Goal: Manage account settings

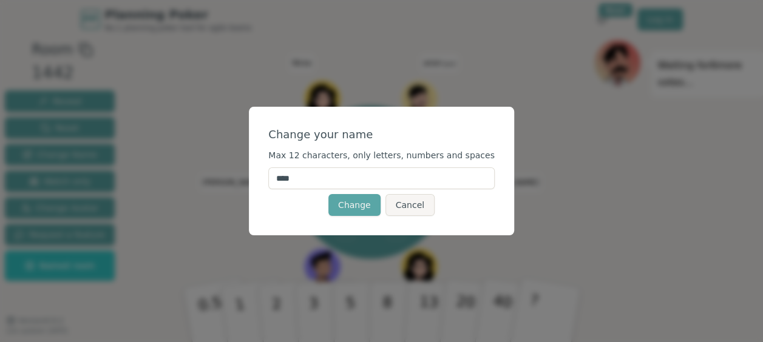
click at [350, 180] on input "****" at bounding box center [381, 178] width 226 height 22
type input "******"
click button "Change" at bounding box center [354, 205] width 52 height 22
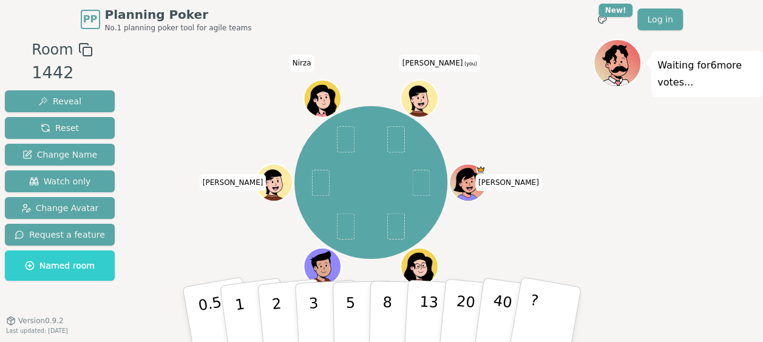
click at [427, 102] on icon at bounding box center [421, 104] width 18 height 6
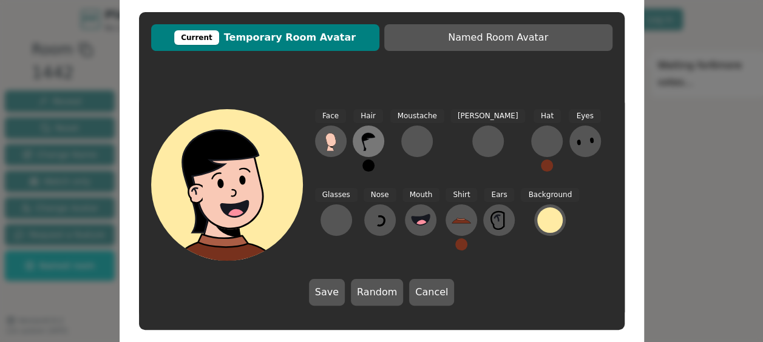
click at [368, 137] on icon at bounding box center [367, 142] width 13 height 18
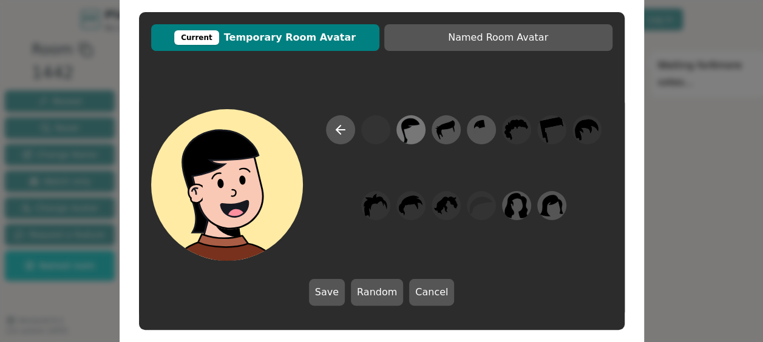
click at [407, 136] on icon at bounding box center [411, 130] width 24 height 27
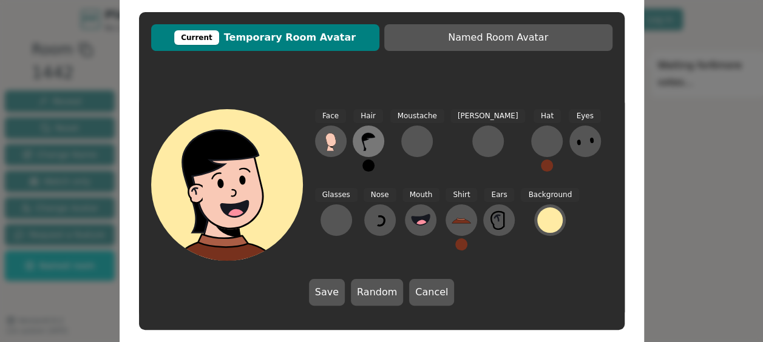
click at [381, 140] on button at bounding box center [369, 142] width 32 height 32
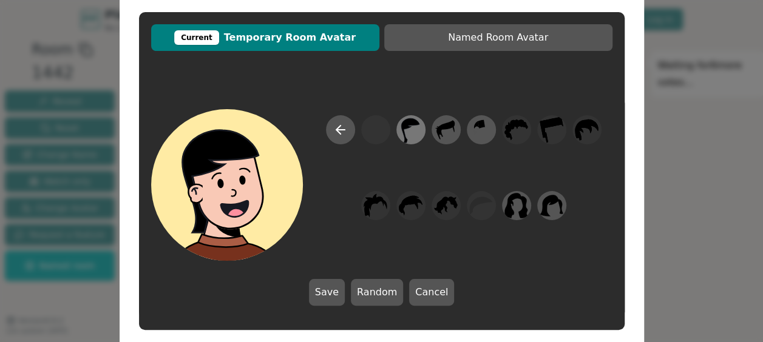
click at [408, 132] on icon at bounding box center [411, 130] width 24 height 27
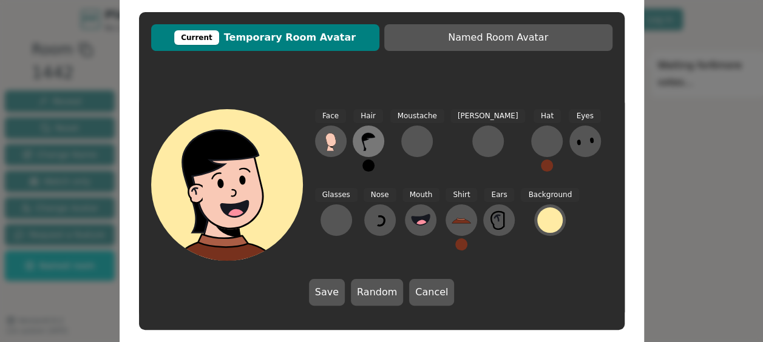
click at [369, 138] on icon at bounding box center [368, 141] width 19 height 19
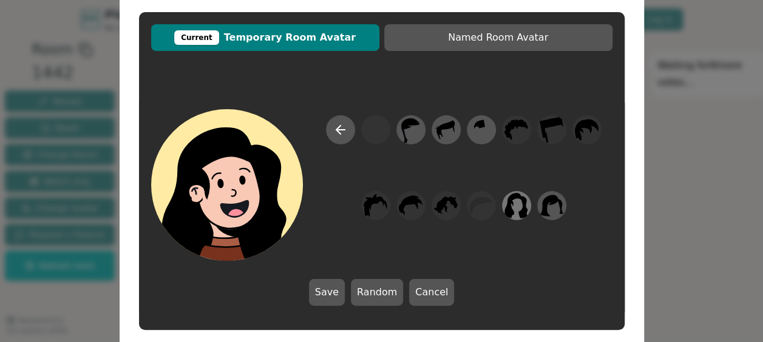
click at [519, 214] on icon at bounding box center [516, 205] width 24 height 25
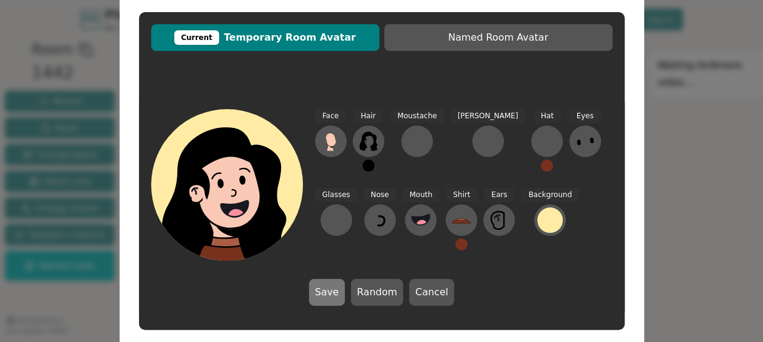
click at [330, 292] on button "Save" at bounding box center [327, 292] width 36 height 27
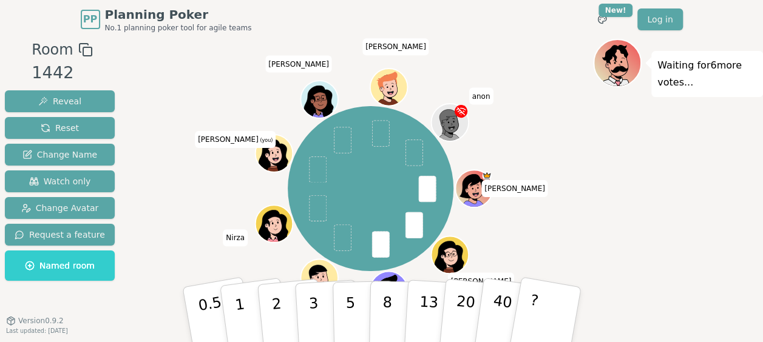
scroll to position [30, 0]
